Goal: Navigation & Orientation: Go to known website

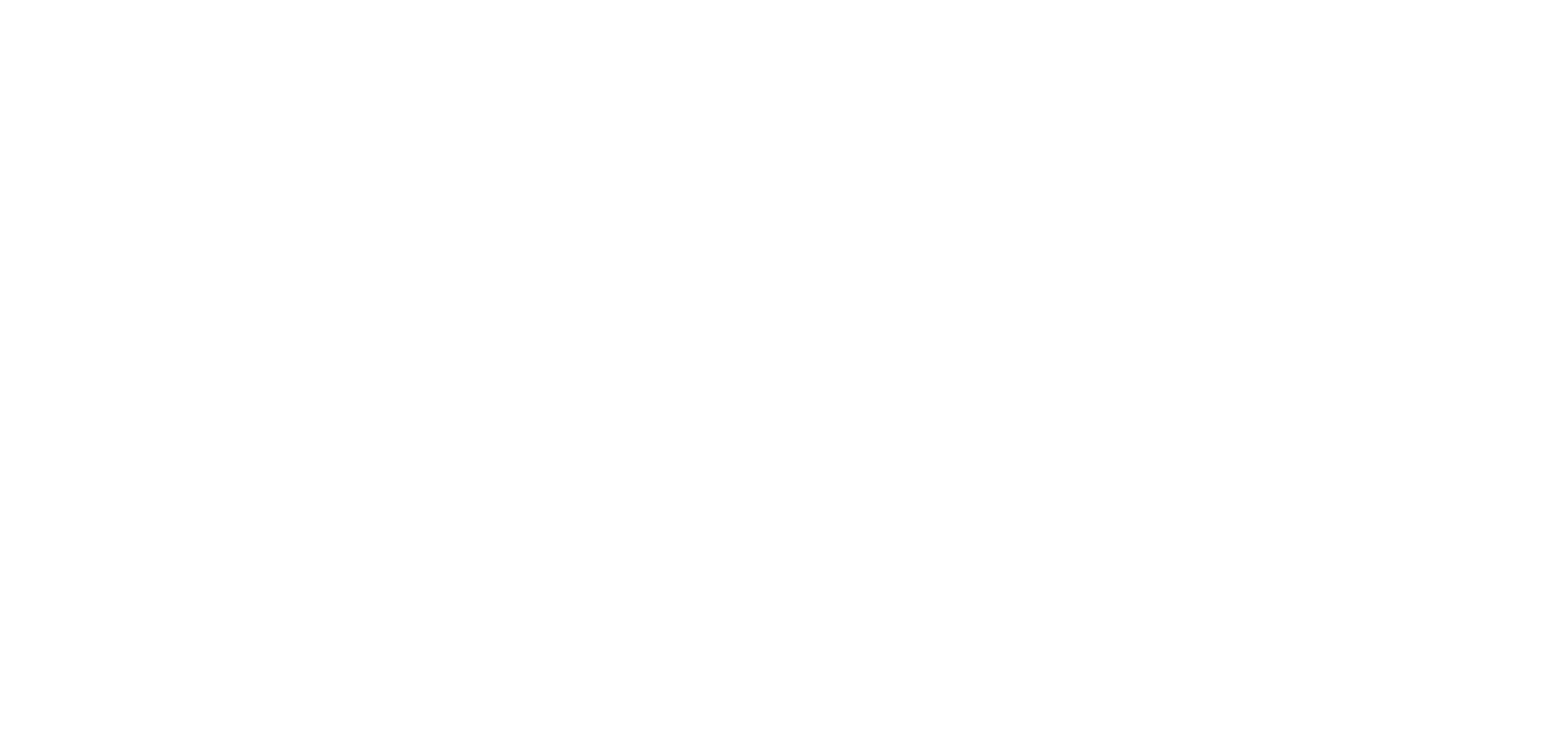
select select "*******"
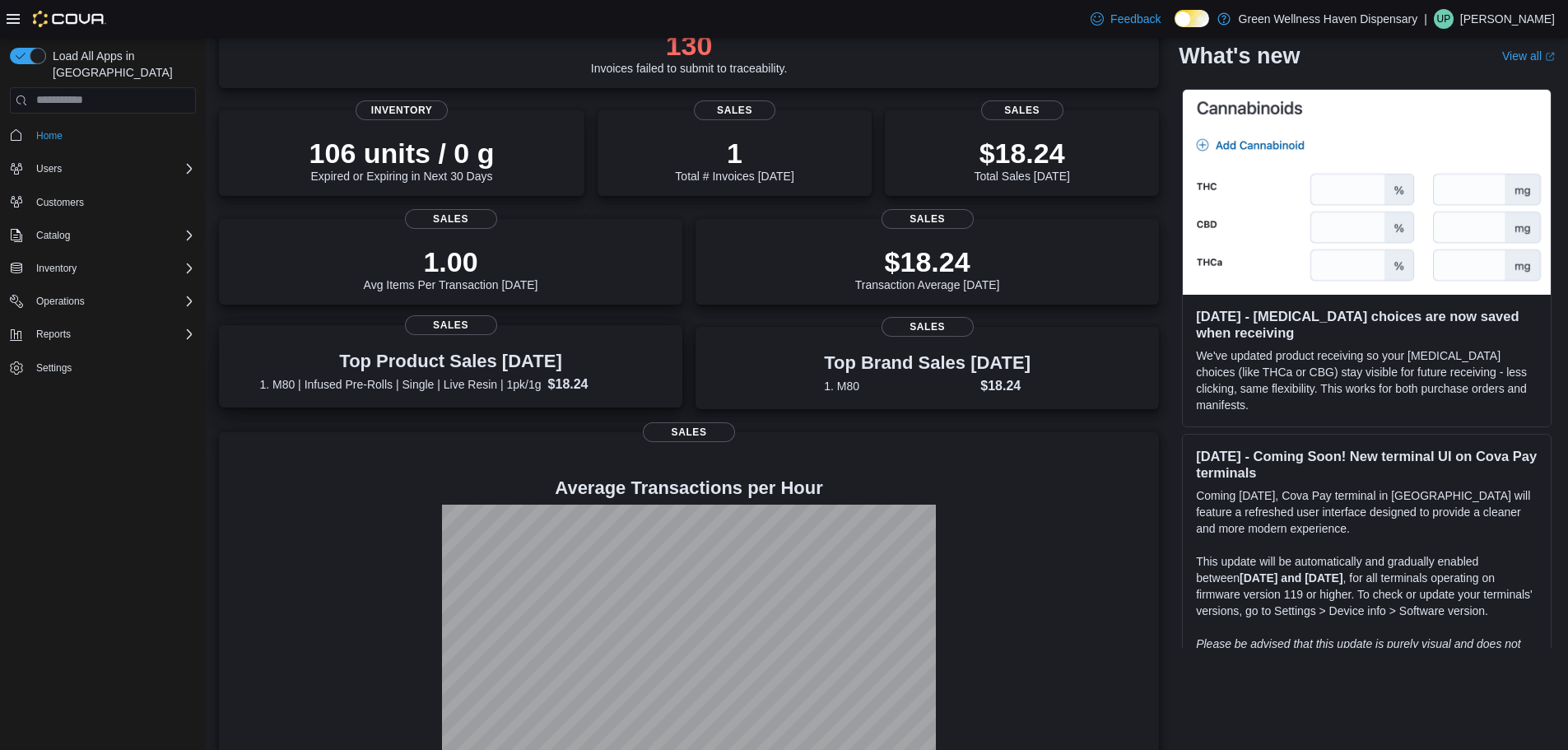
scroll to position [199, 0]
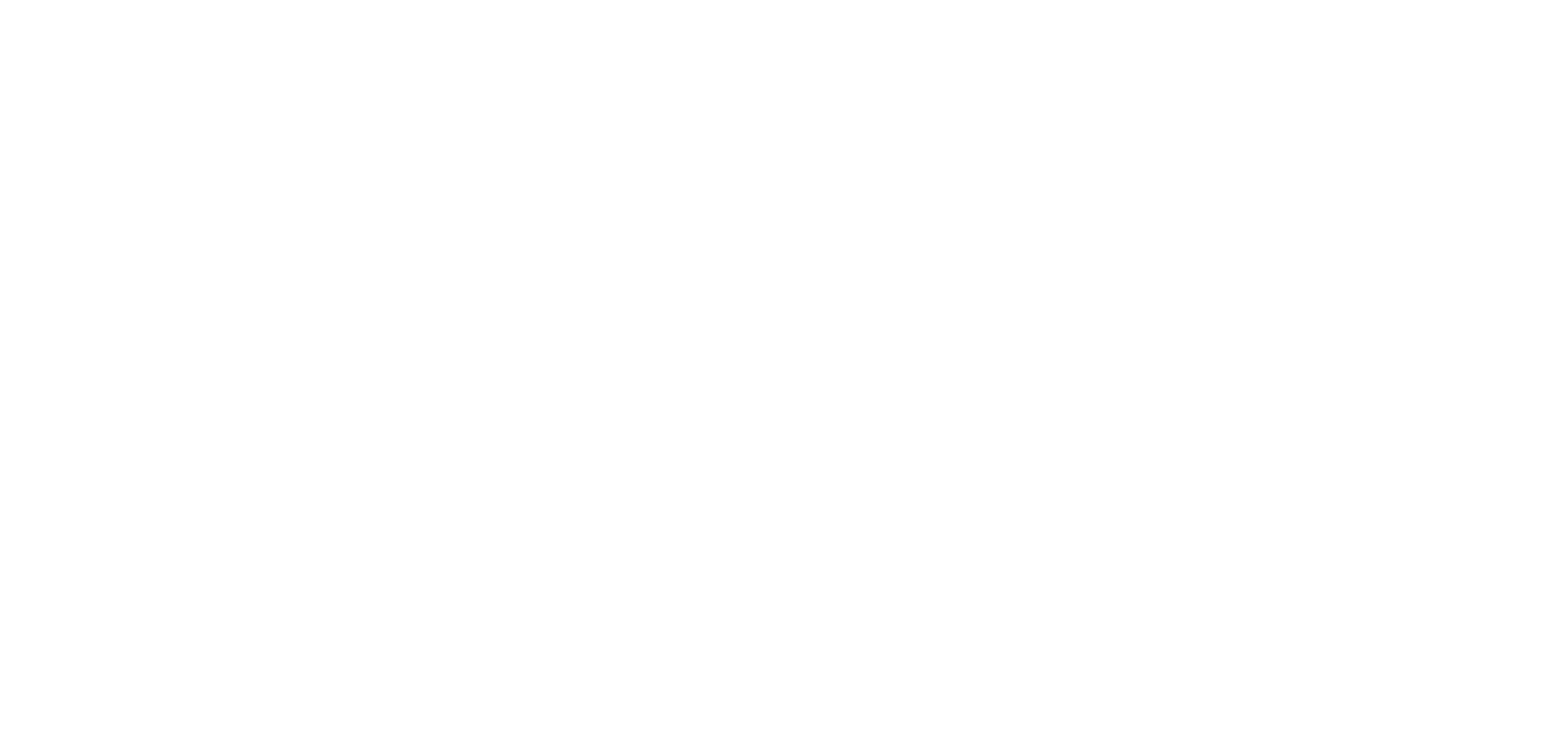
select select "*******"
